Goal: Obtain resource: Download file/media

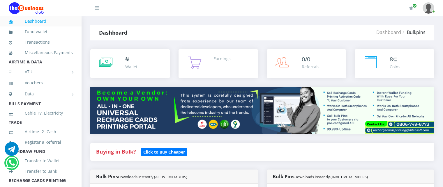
scroll to position [42, 0]
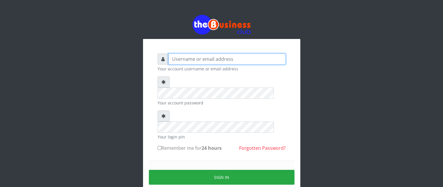
type input "videx"
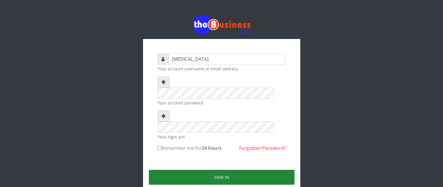
click at [236, 170] on button "Sign in" at bounding box center [222, 177] width 146 height 15
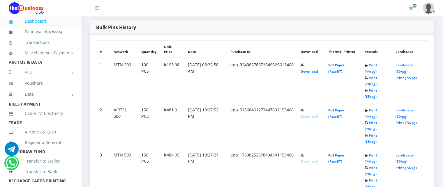
scroll to position [302, 0]
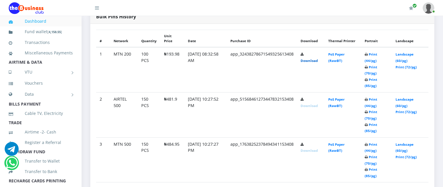
click at [317, 63] on link "Download" at bounding box center [308, 61] width 17 height 4
drag, startPoint x: 166, startPoint y: 59, endPoint x: 179, endPoint y: 60, distance: 13.4
click at [179, 60] on td "₦193.98" at bounding box center [172, 69] width 24 height 45
copy td "193.98"
